Goal: Information Seeking & Learning: Learn about a topic

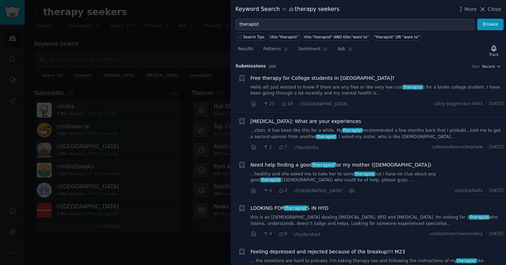
scroll to position [781, 0]
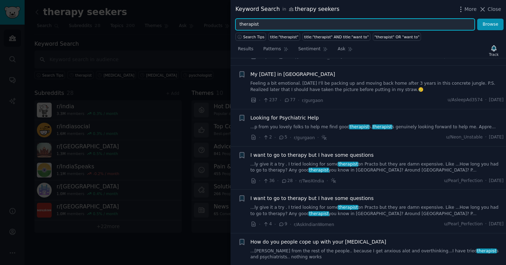
click at [311, 19] on input "therapist" at bounding box center [354, 25] width 239 height 12
click at [477, 19] on button "Browse" at bounding box center [490, 25] width 26 height 12
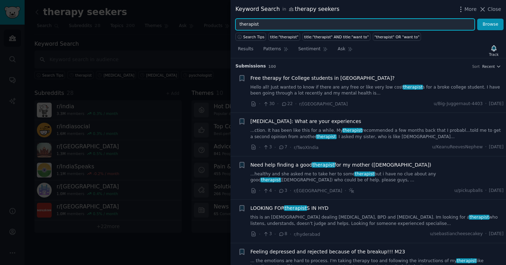
click at [307, 22] on input "therapist" at bounding box center [354, 25] width 239 height 12
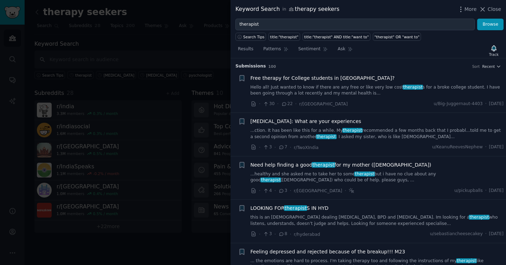
click at [501, 5] on div "Keyword Search in therapy seekers More Close" at bounding box center [367, 9] width 275 height 19
click at [497, 7] on span "Close" at bounding box center [493, 9] width 13 height 7
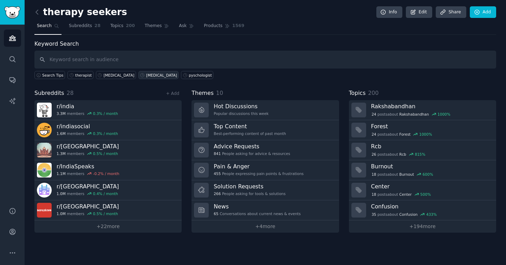
click at [156, 74] on div "[MEDICAL_DATA]" at bounding box center [161, 75] width 31 height 5
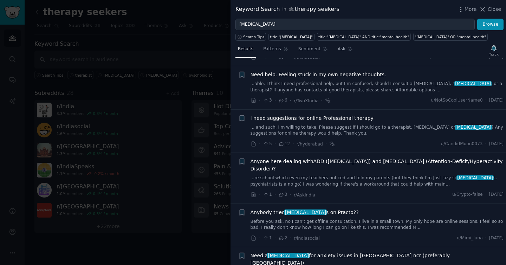
scroll to position [123, 0]
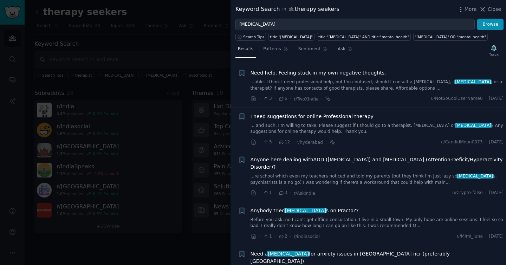
click at [297, 123] on link "... and such, I'm willing to take. Please suggest if I should go to a therapist…" at bounding box center [376, 129] width 253 height 12
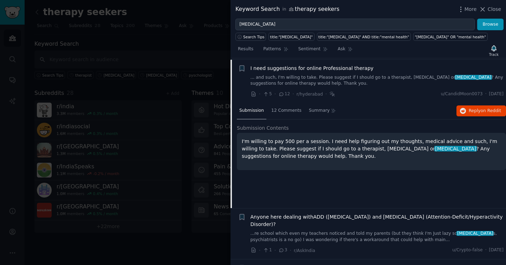
scroll to position [172, 0]
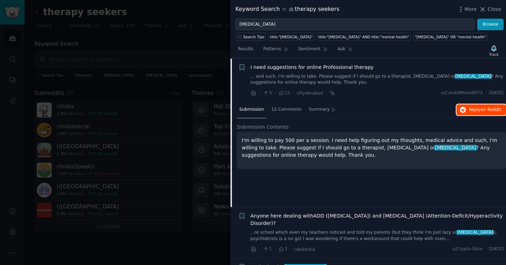
click at [491, 109] on span "on Reddit" at bounding box center [490, 109] width 20 height 5
